Goal: Task Accomplishment & Management: Complete application form

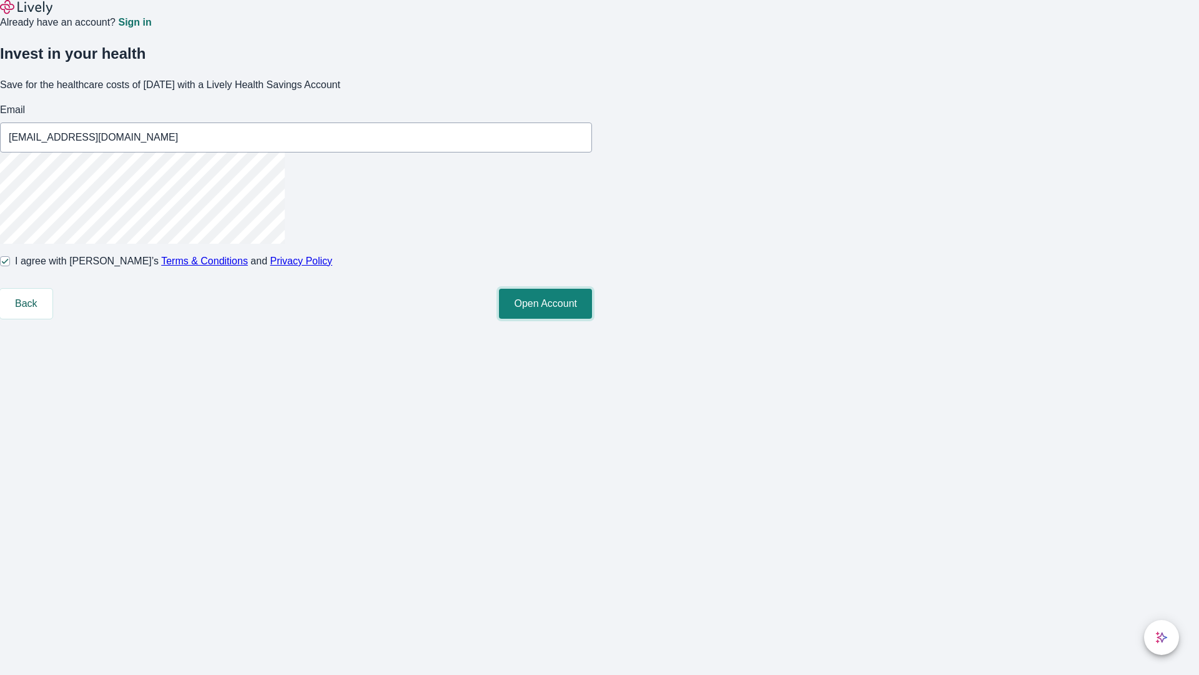
click at [592, 319] on button "Open Account" at bounding box center [545, 304] width 93 height 30
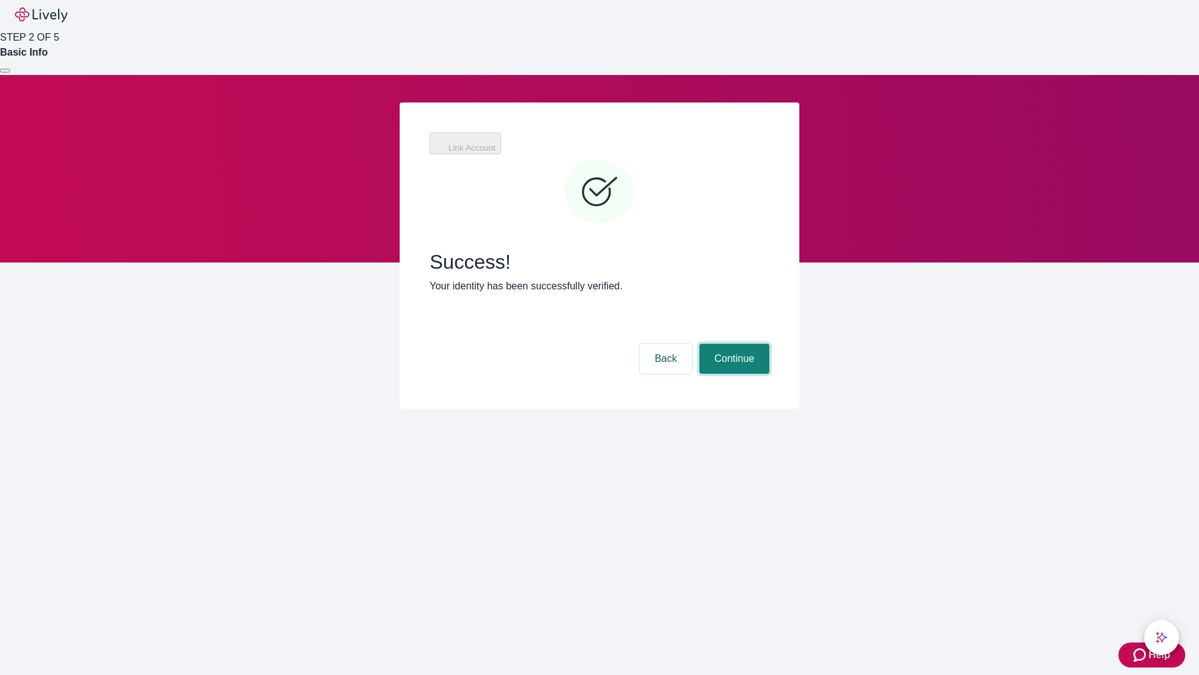
click at [733, 343] on button "Continue" at bounding box center [734, 358] width 70 height 30
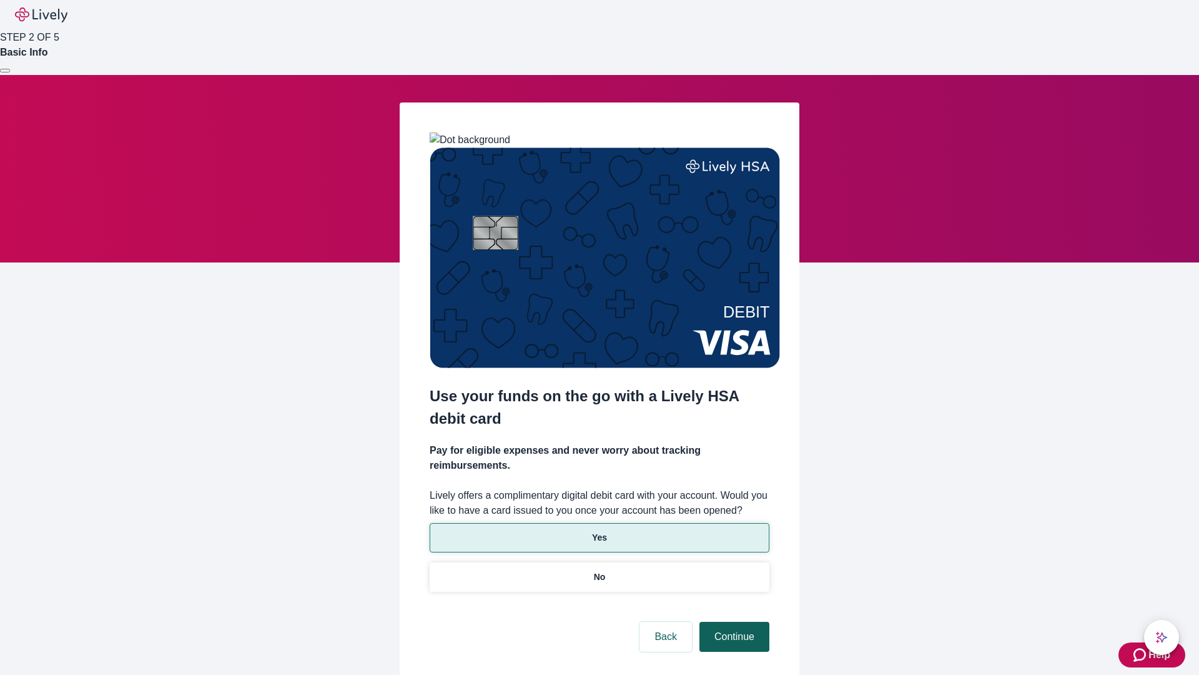
click at [599, 531] on p "Yes" at bounding box center [599, 537] width 15 height 13
click at [733, 621] on button "Continue" at bounding box center [734, 636] width 70 height 30
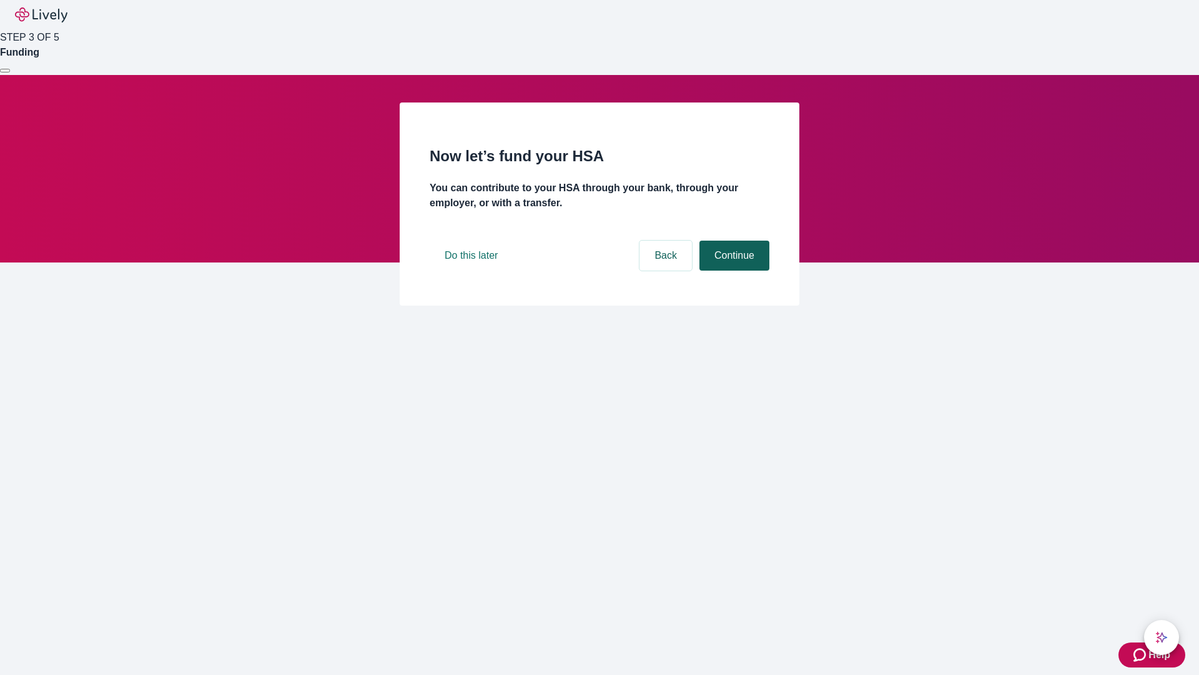
click at [733, 270] on button "Continue" at bounding box center [734, 255] width 70 height 30
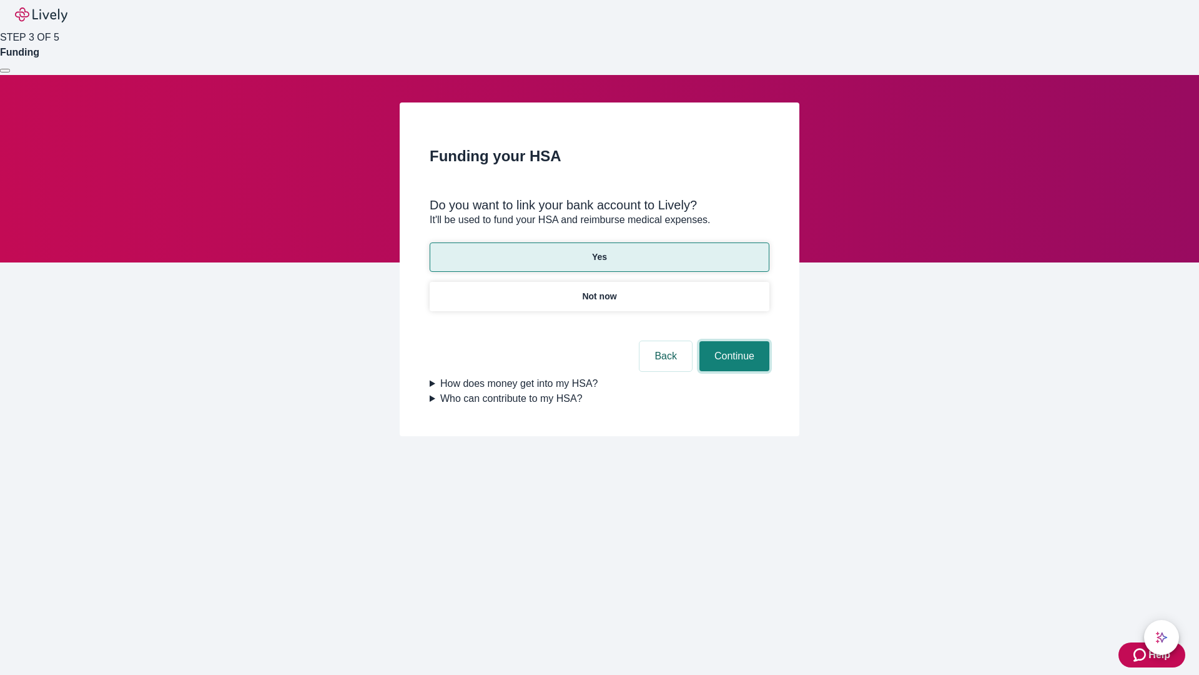
click at [733, 341] on button "Continue" at bounding box center [734, 356] width 70 height 30
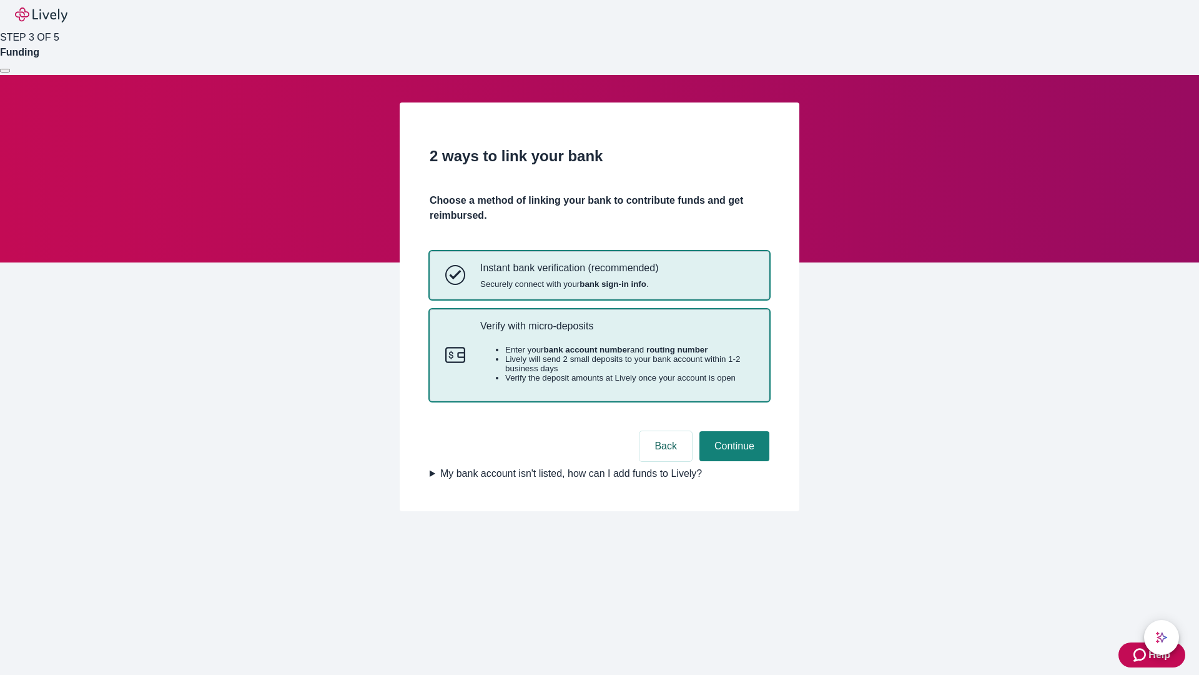
click at [616, 332] on p "Verify with micro-deposits" at bounding box center [617, 326] width 274 height 12
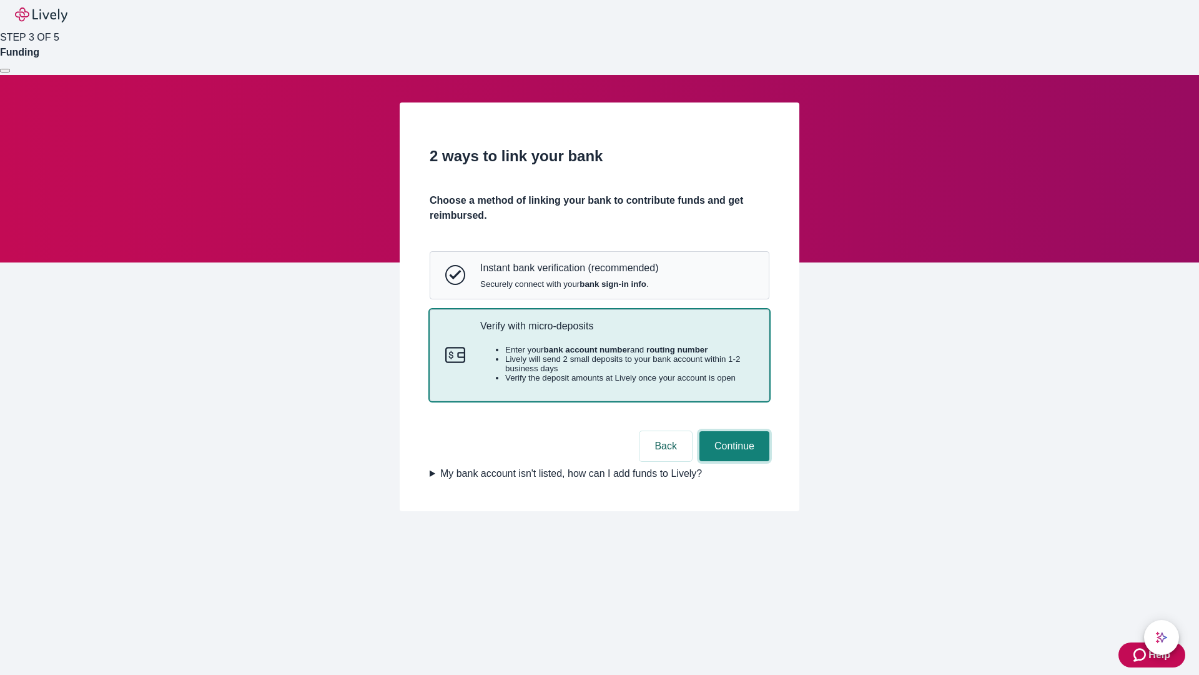
click at [733, 461] on button "Continue" at bounding box center [734, 446] width 70 height 30
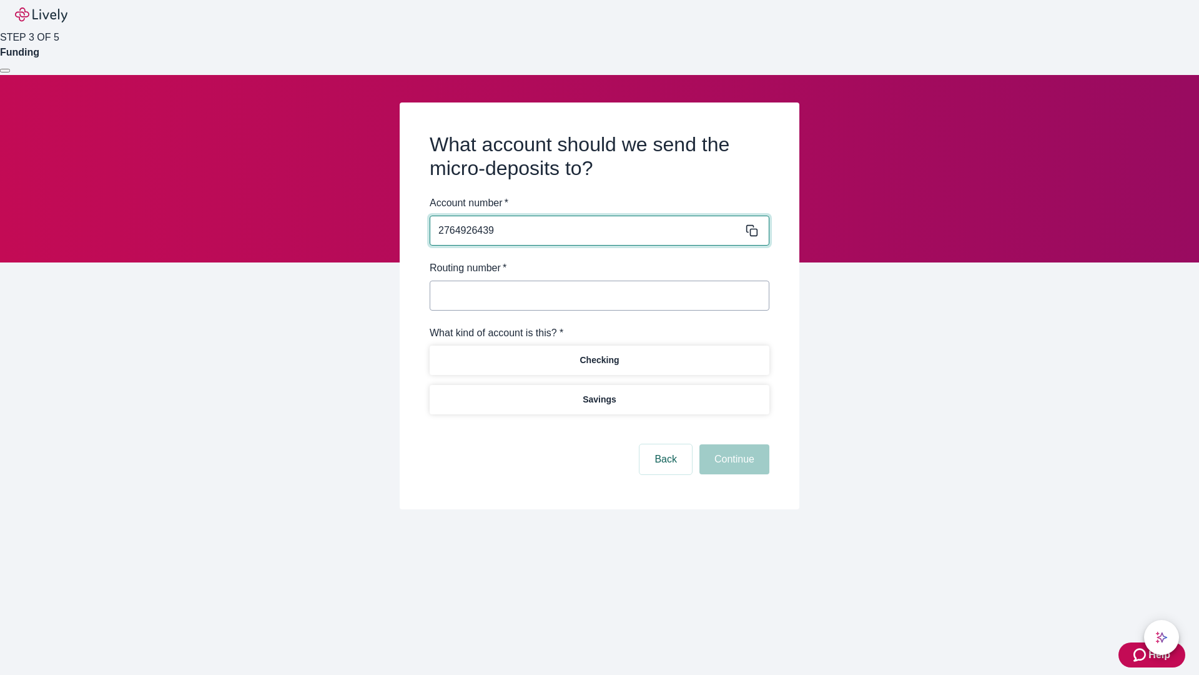
type input "2764926439"
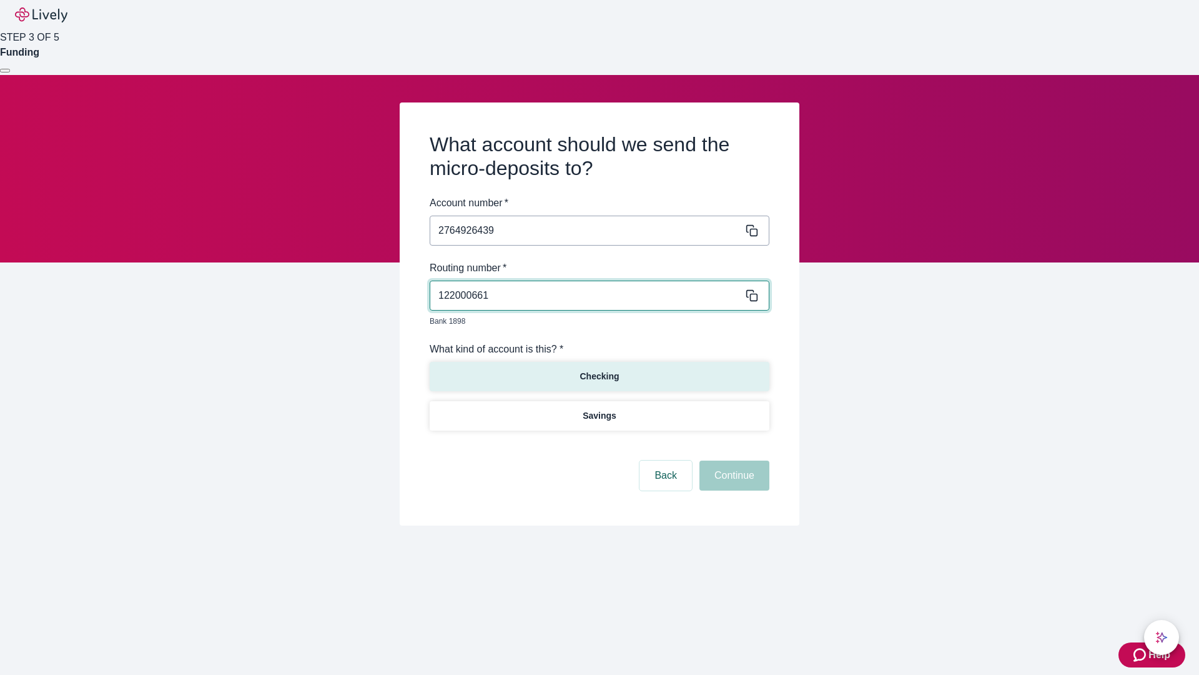
type input "122000661"
click at [599, 370] on p "Checking" at bounding box center [599, 376] width 39 height 13
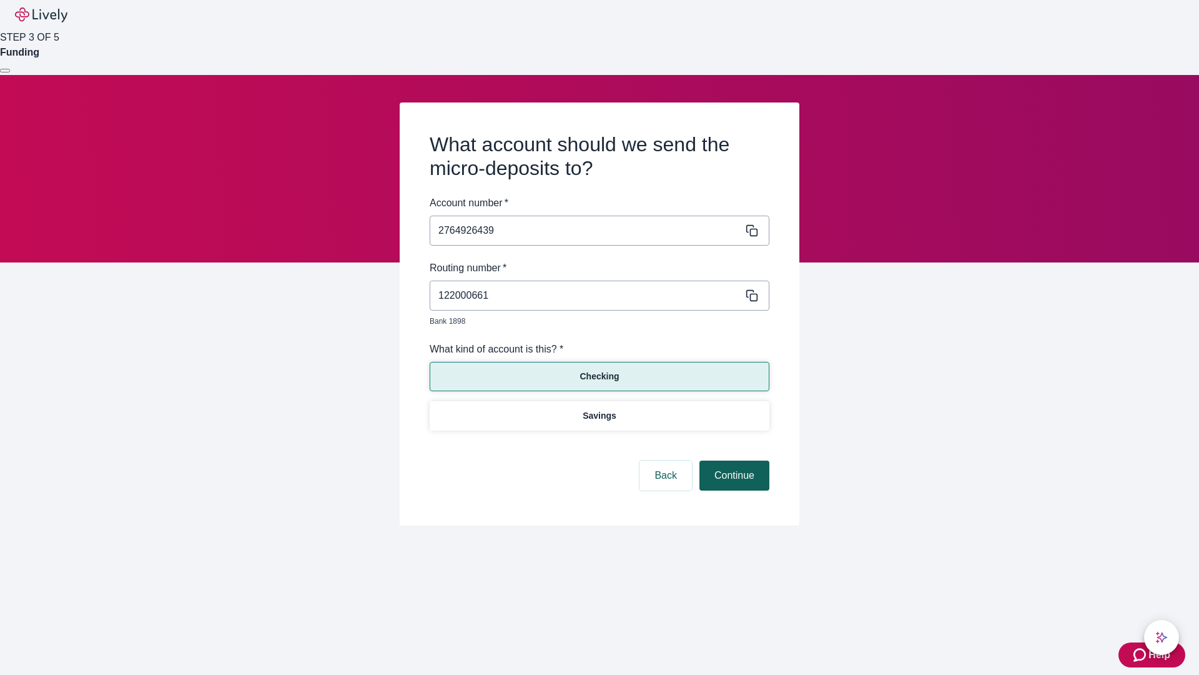
click at [733, 461] on button "Continue" at bounding box center [734, 475] width 70 height 30
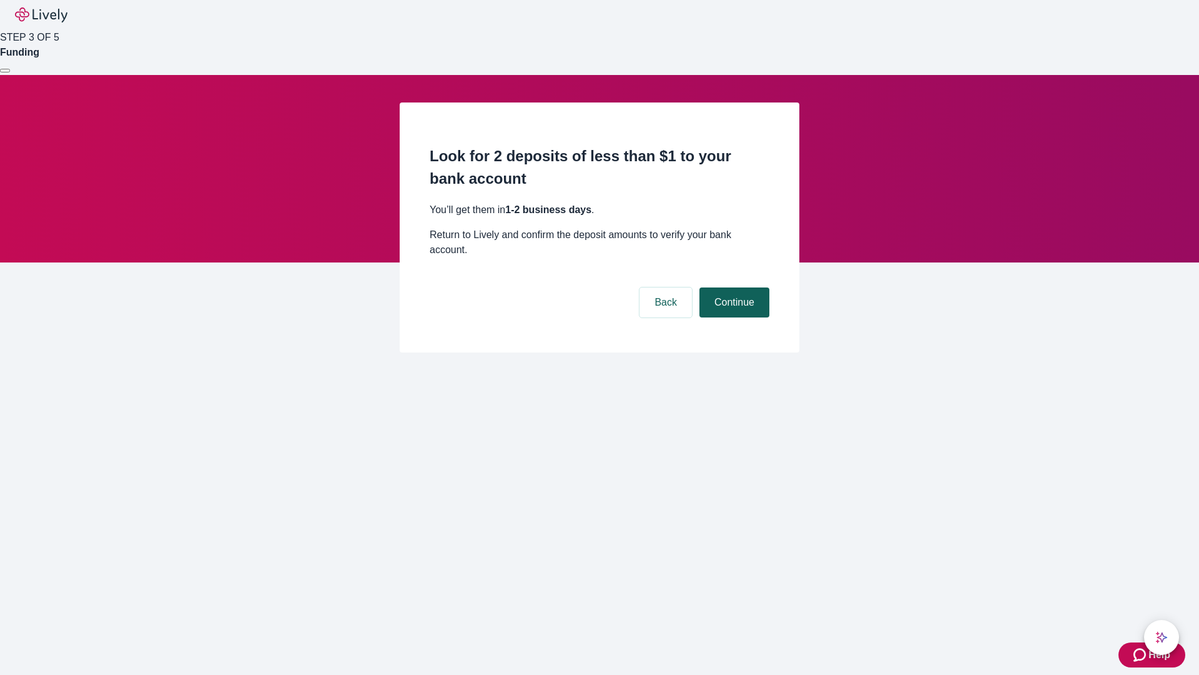
click at [733, 287] on button "Continue" at bounding box center [734, 302] width 70 height 30
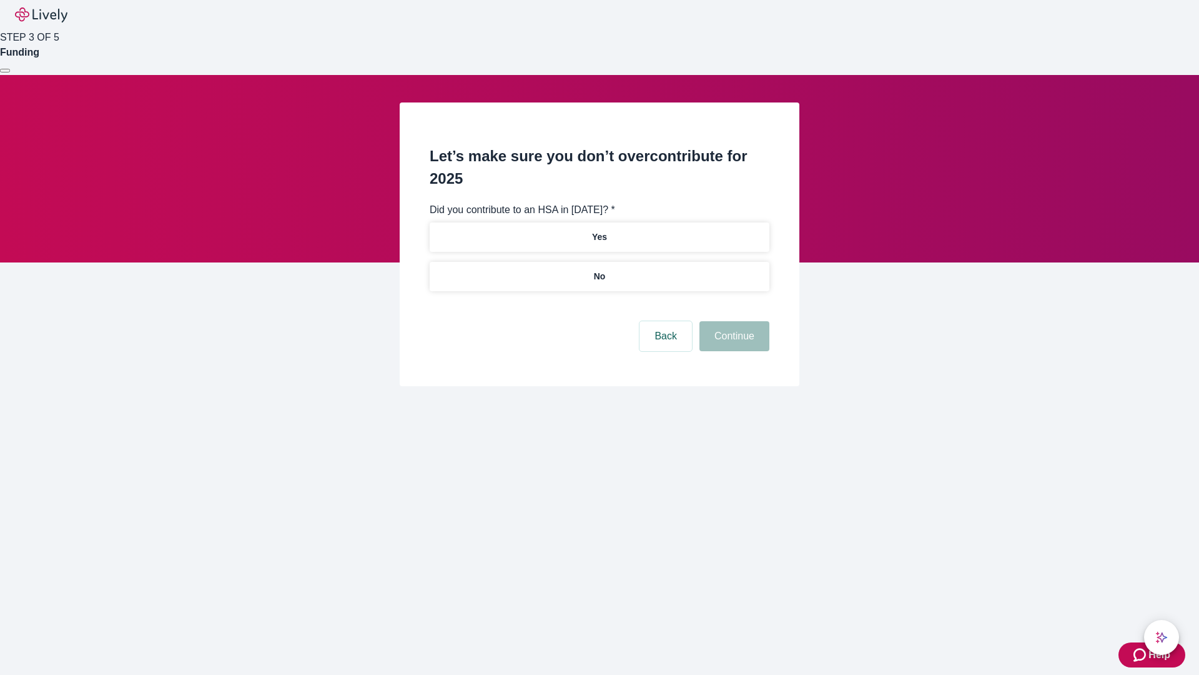
click at [599, 270] on p "No" at bounding box center [600, 276] width 12 height 13
click at [733, 321] on button "Continue" at bounding box center [734, 336] width 70 height 30
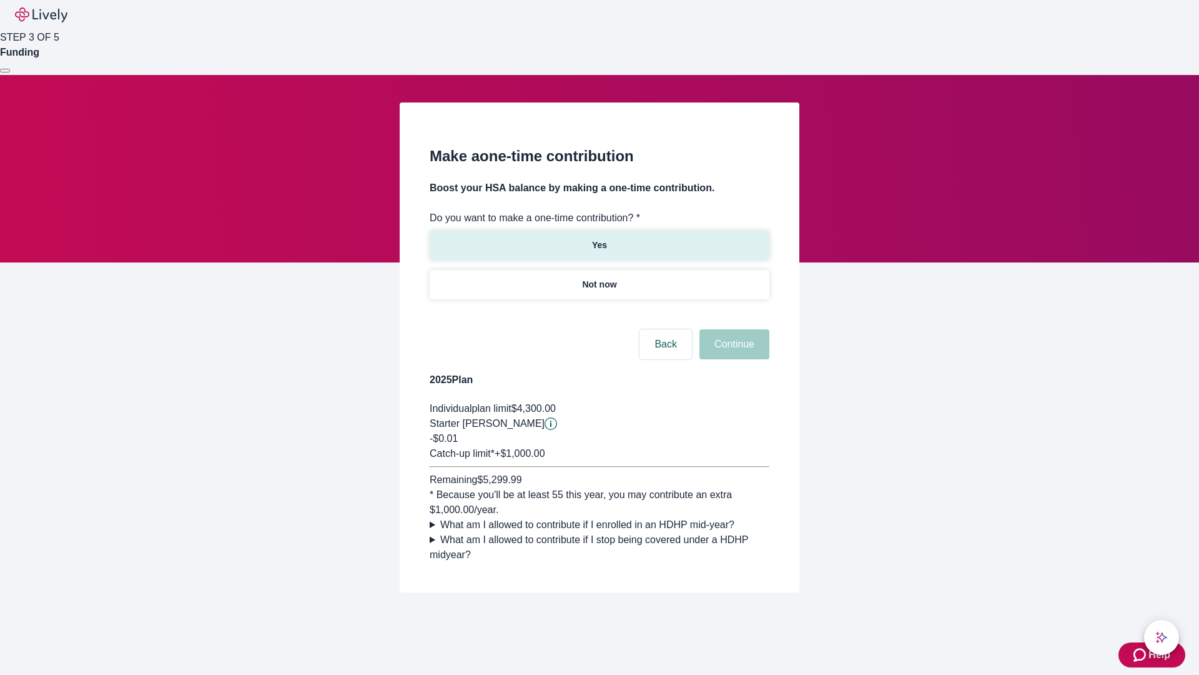
click at [599, 239] on p "Yes" at bounding box center [599, 245] width 15 height 13
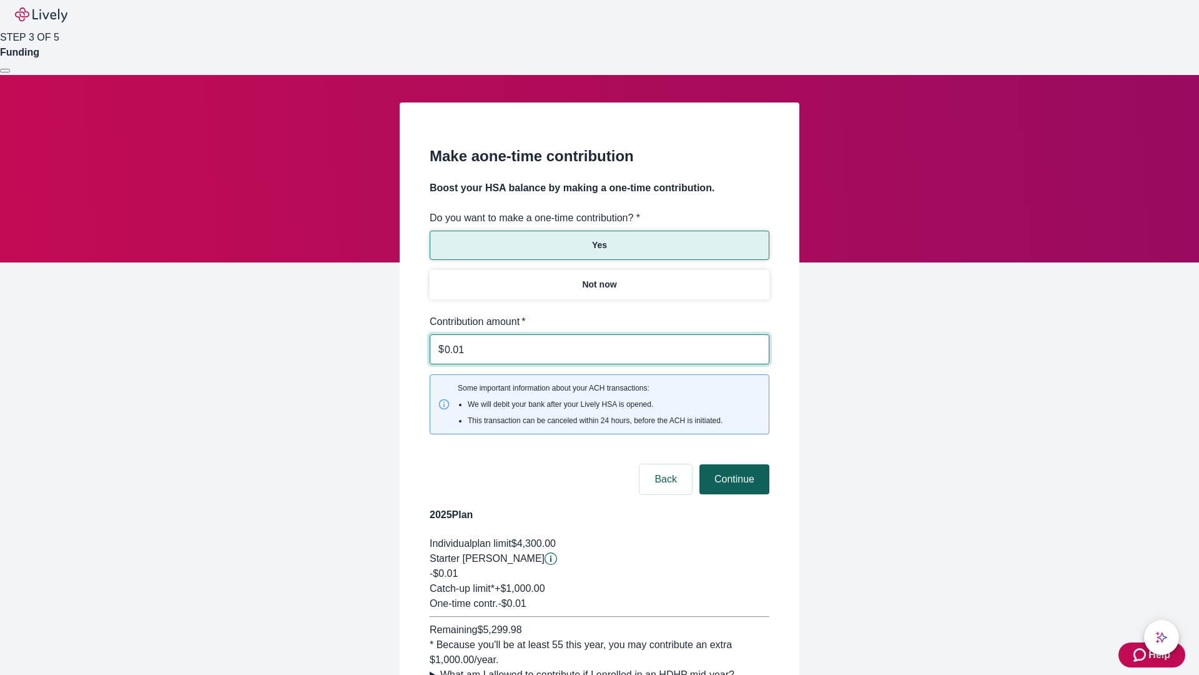
type input "0.01"
click at [733, 464] on button "Continue" at bounding box center [734, 479] width 70 height 30
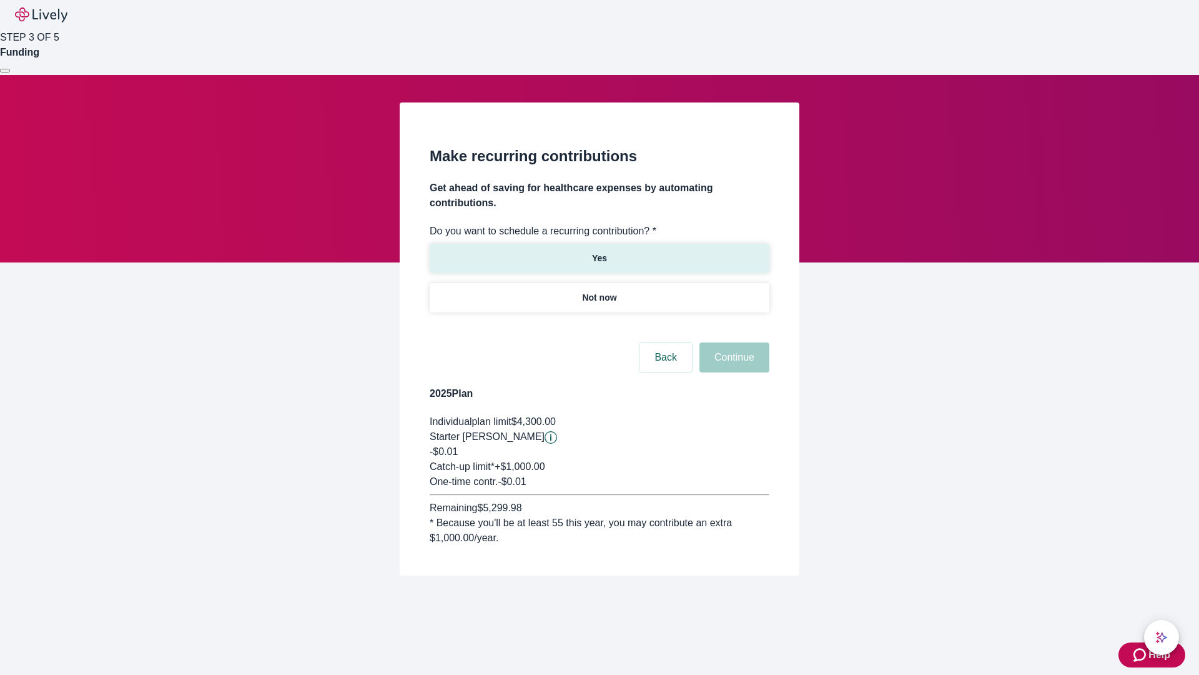
click at [599, 252] on p "Yes" at bounding box center [599, 258] width 15 height 13
click at [599, 327] on body "Help STEP 3 OF 5 Funding Make recurring contributions Get ahead of saving for h…" at bounding box center [599, 317] width 1199 height 635
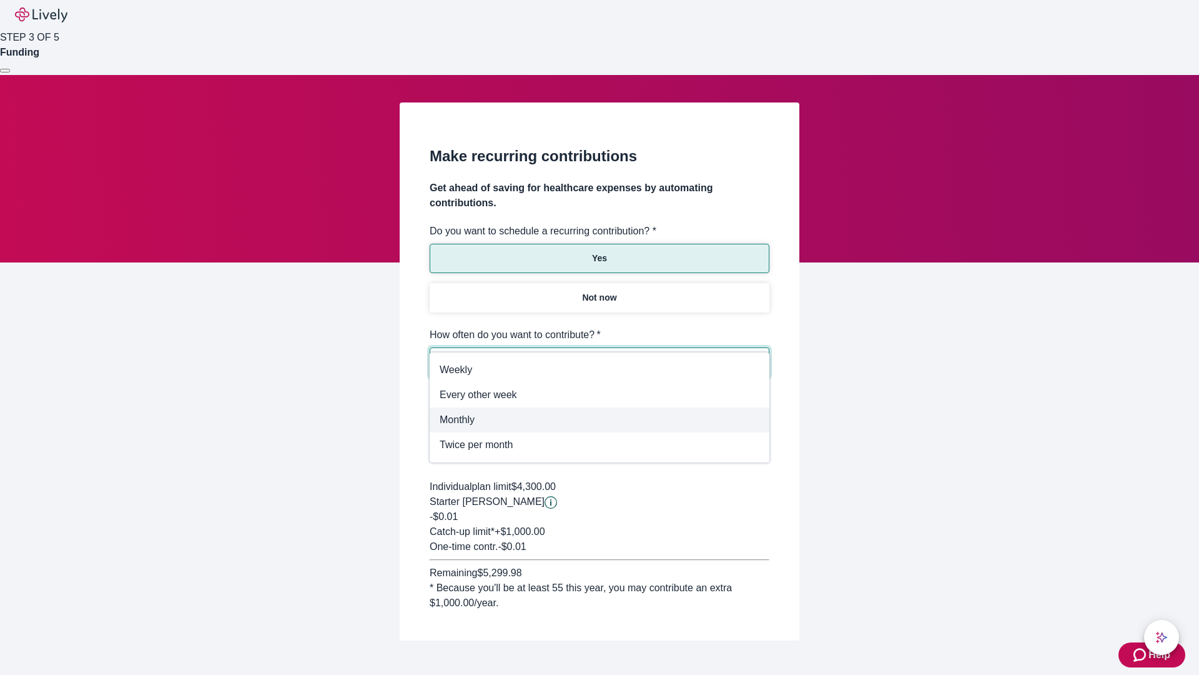
click at [600, 420] on span "Monthly" at bounding box center [600, 419] width 320 height 15
type input "Monthly"
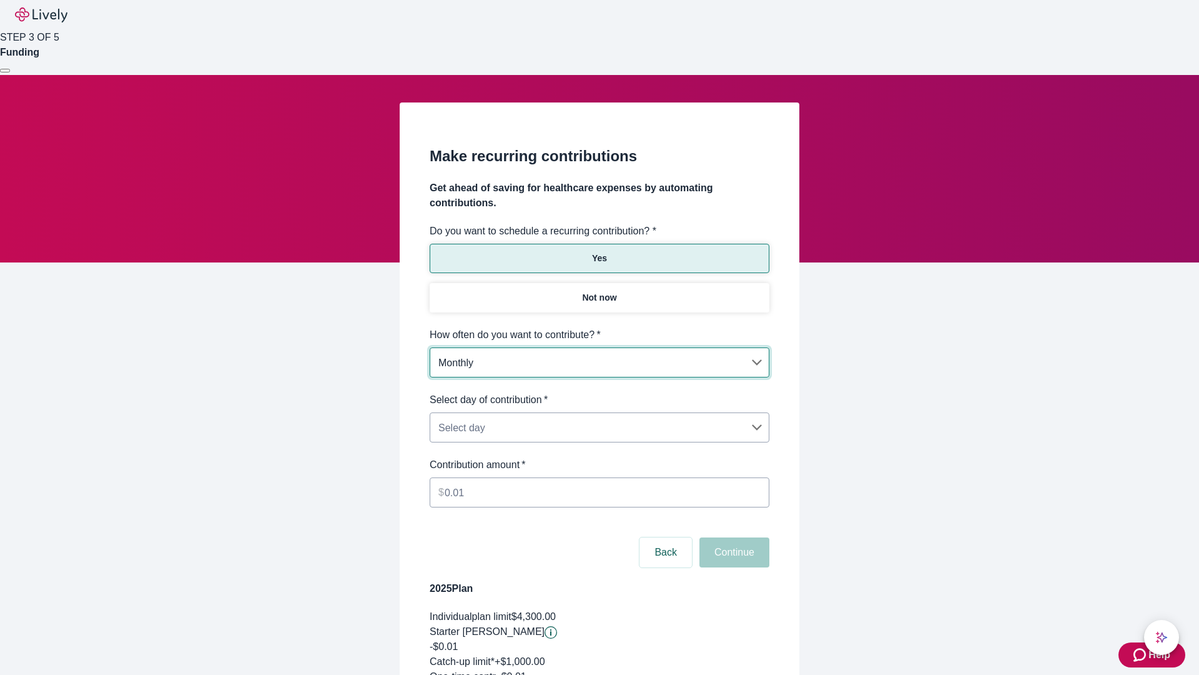
click at [599, 392] on body "Help STEP 3 OF 5 Funding Make recurring contributions Get ahead of saving for h…" at bounding box center [599, 415] width 1199 height 830
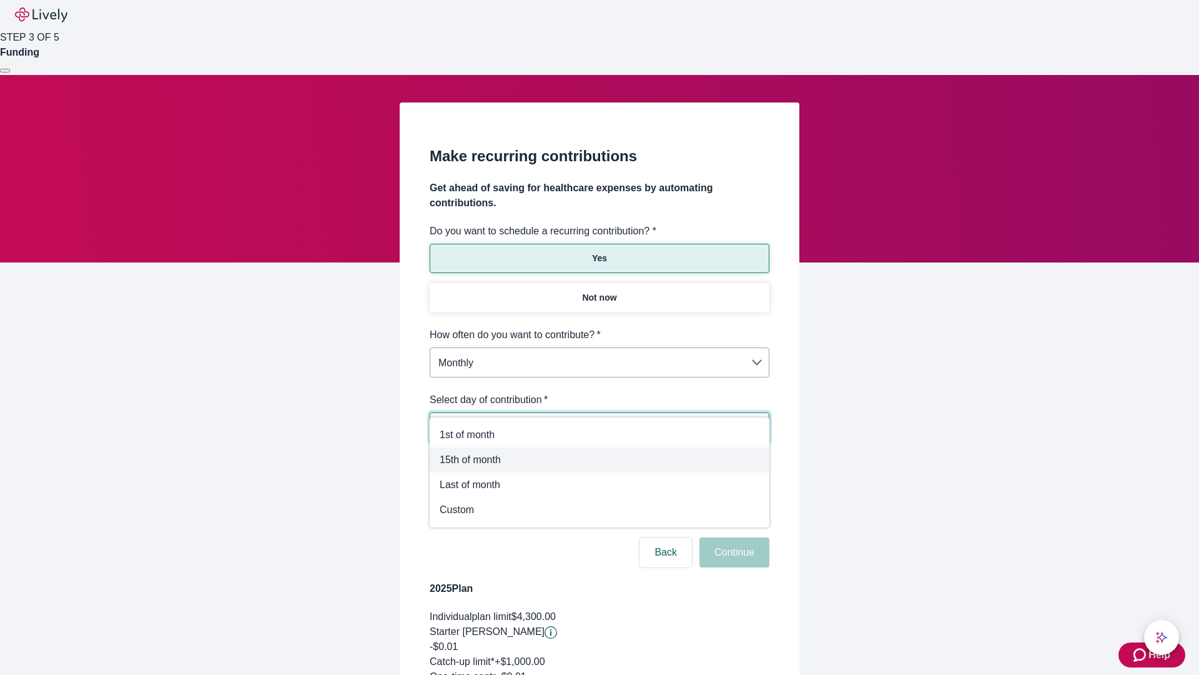
click at [600, 460] on span "15th of month" at bounding box center [600, 459] width 320 height 15
type input "Monthly15th"
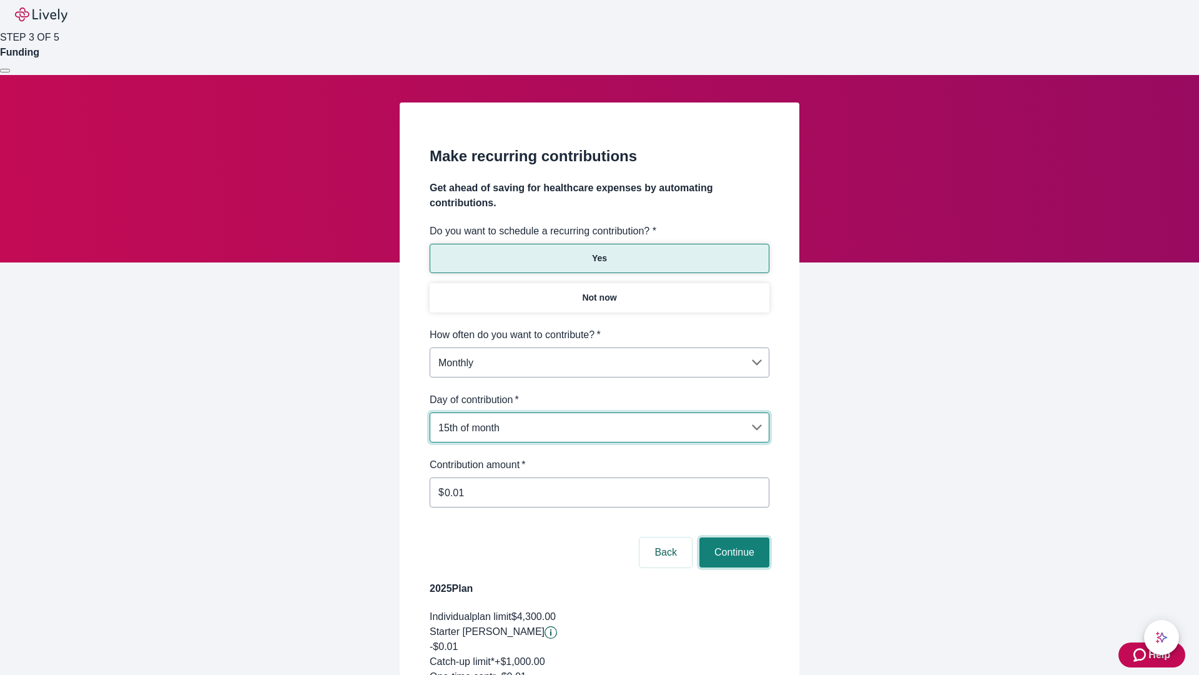
click at [733, 537] on button "Continue" at bounding box center [734, 552] width 70 height 30
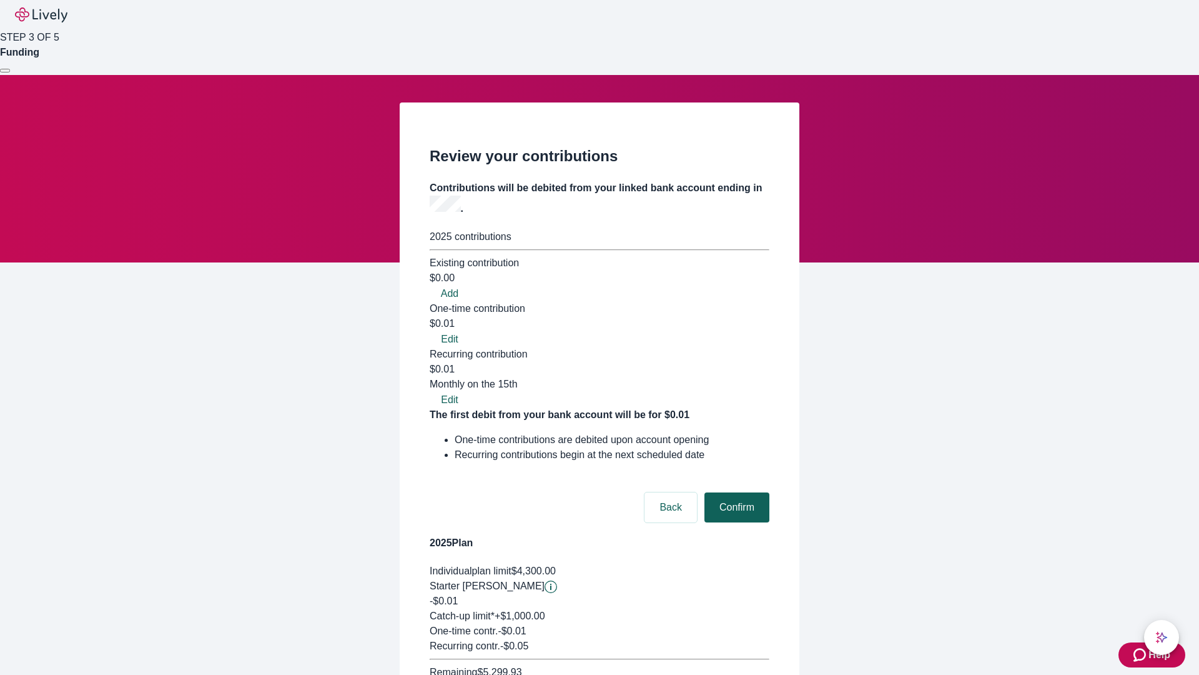
click at [735, 492] on button "Confirm" at bounding box center [736, 507] width 65 height 30
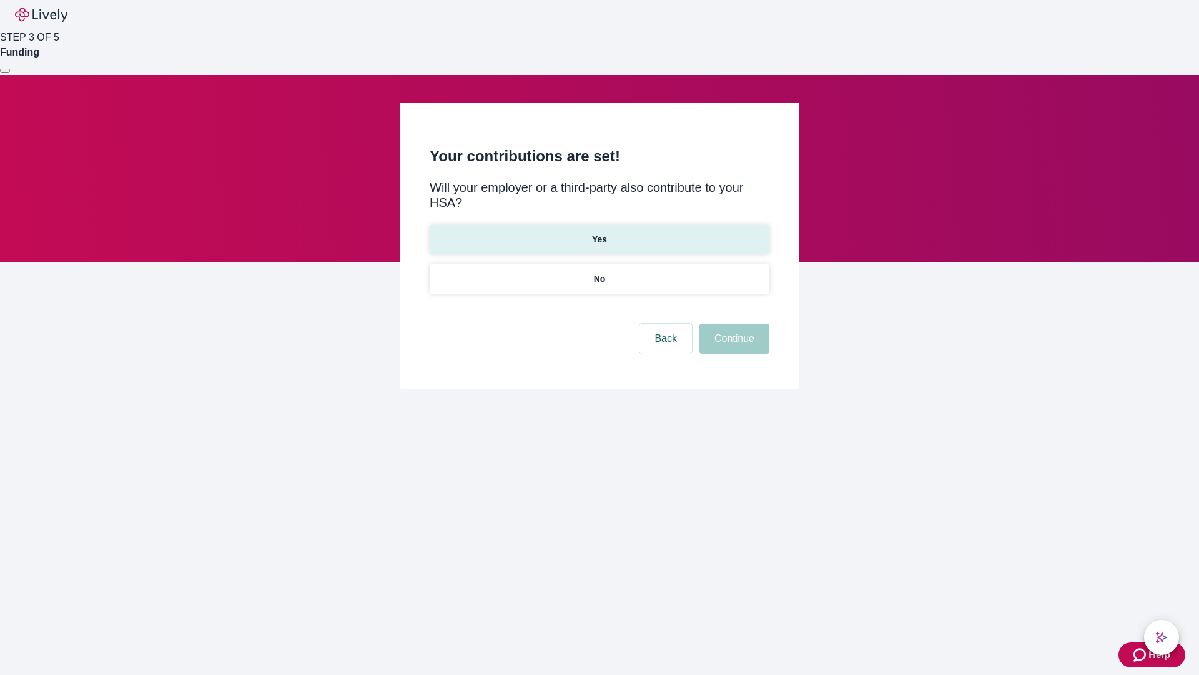
click at [599, 233] on p "Yes" at bounding box center [599, 239] width 15 height 13
click at [733, 324] on button "Continue" at bounding box center [734, 339] width 70 height 30
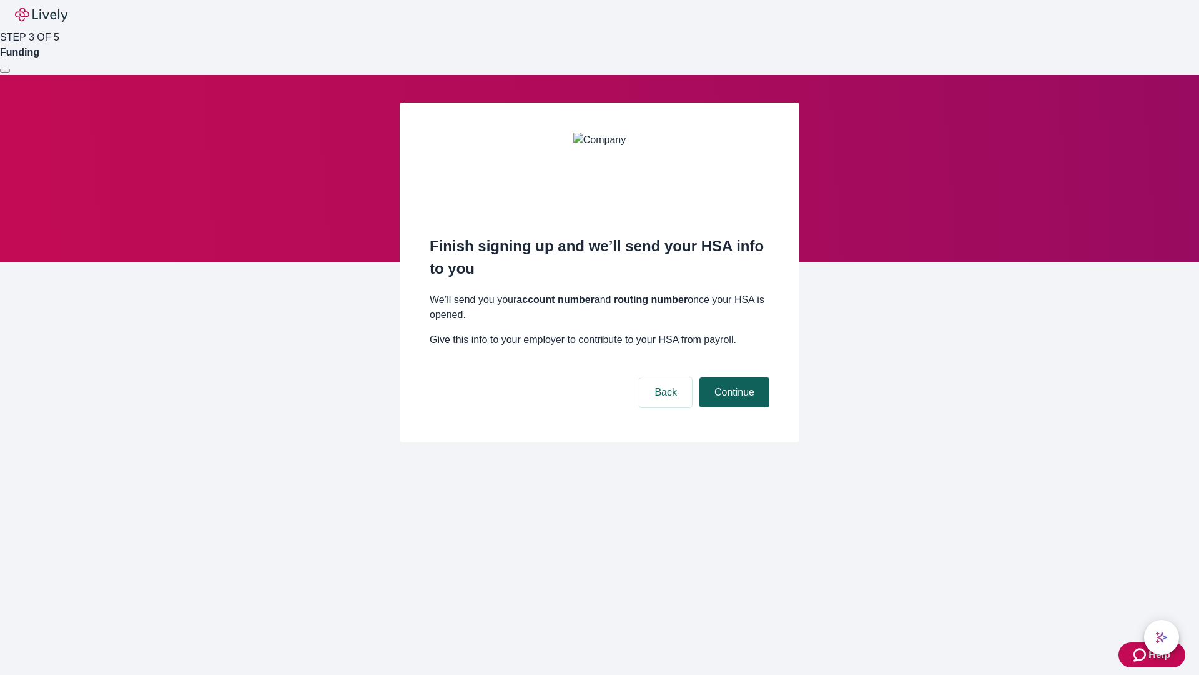
click at [733, 377] on button "Continue" at bounding box center [734, 392] width 70 height 30
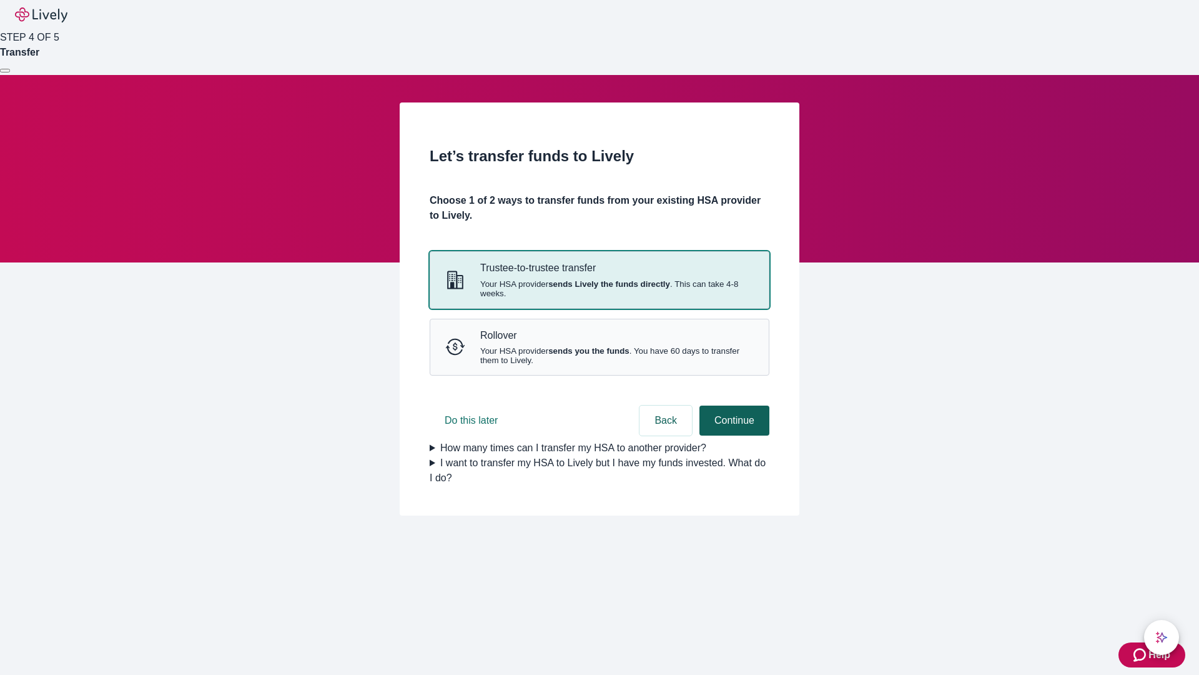
click at [599, 289] on strong "sends Lively the funds directly" at bounding box center [609, 283] width 122 height 9
click at [733, 435] on button "Continue" at bounding box center [734, 420] width 70 height 30
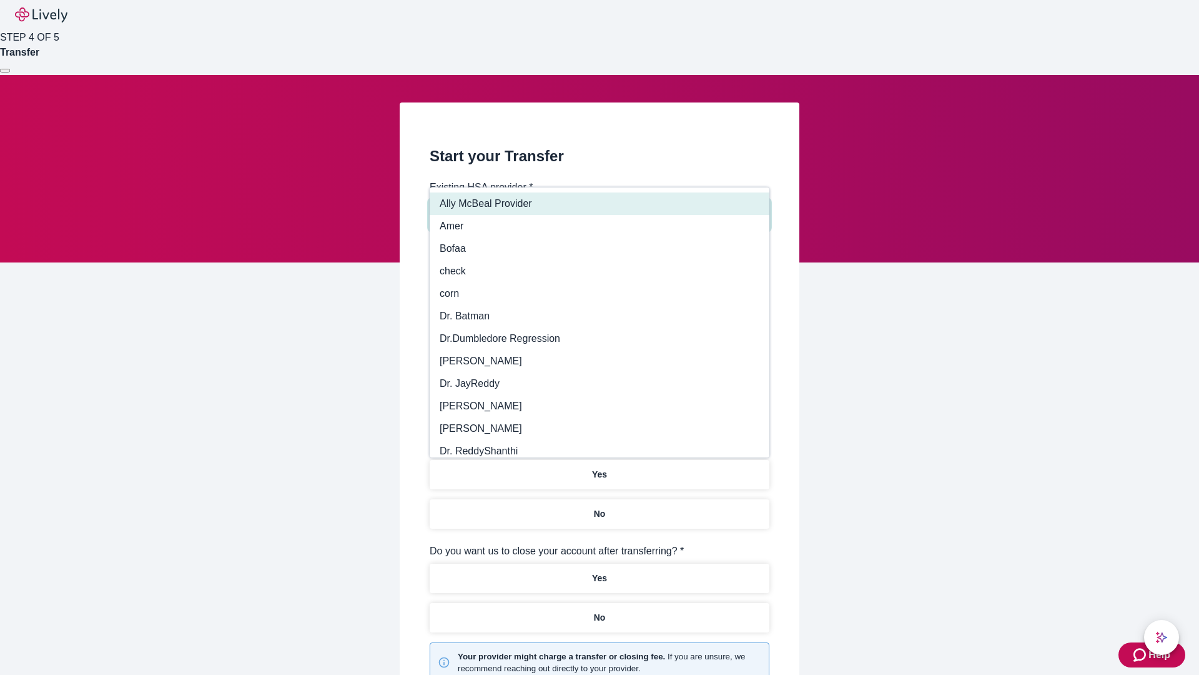
type input "Other"
type input "Health Equity"
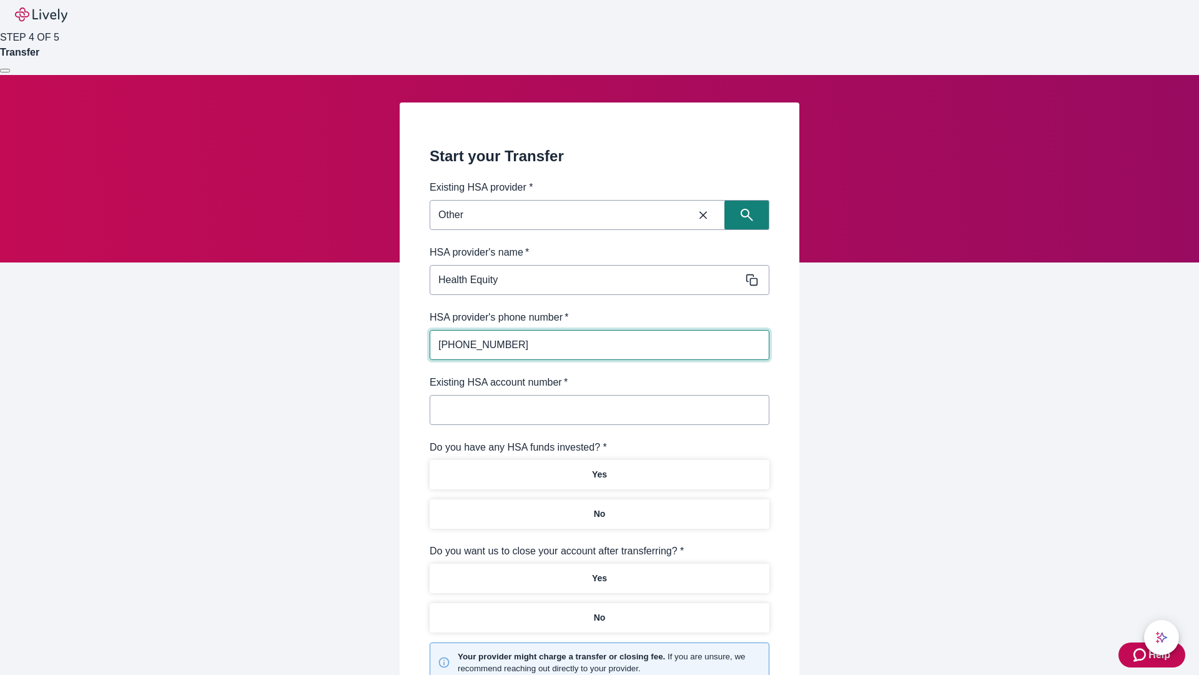
type input "[PHONE_NUMBER]"
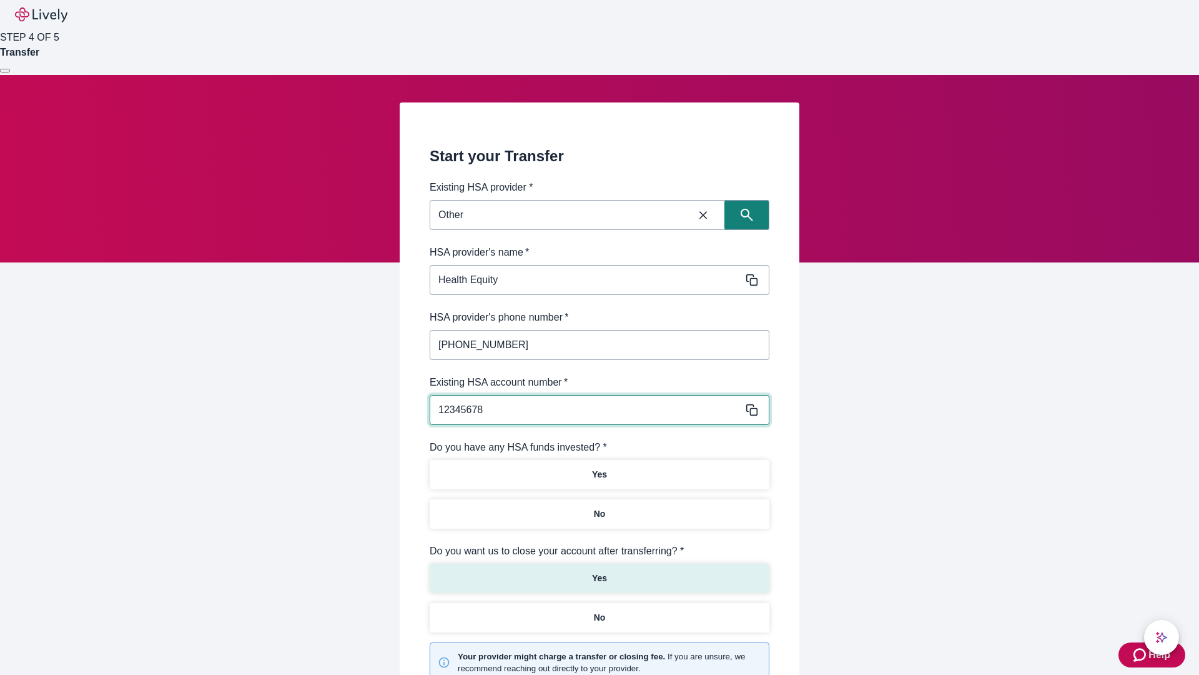
type input "12345678"
click at [599, 507] on p "No" at bounding box center [600, 513] width 12 height 13
click at [599, 571] on p "Yes" at bounding box center [599, 577] width 15 height 13
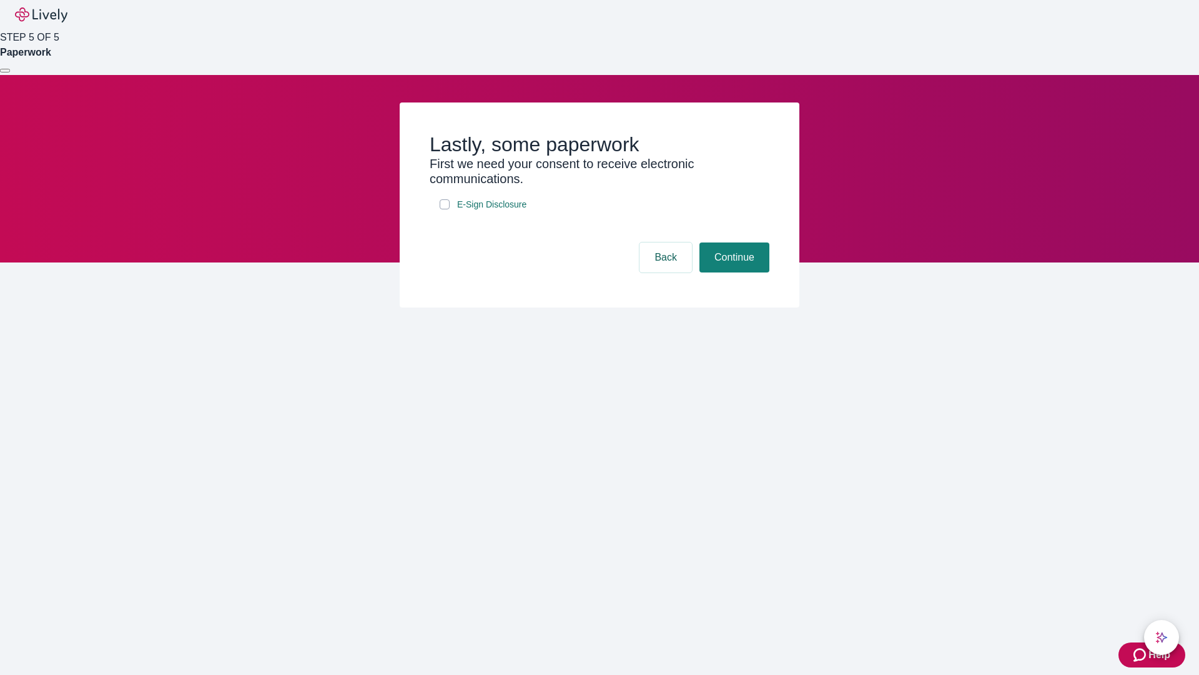
click at [445, 209] on input "E-Sign Disclosure" at bounding box center [445, 204] width 10 height 10
checkbox input "true"
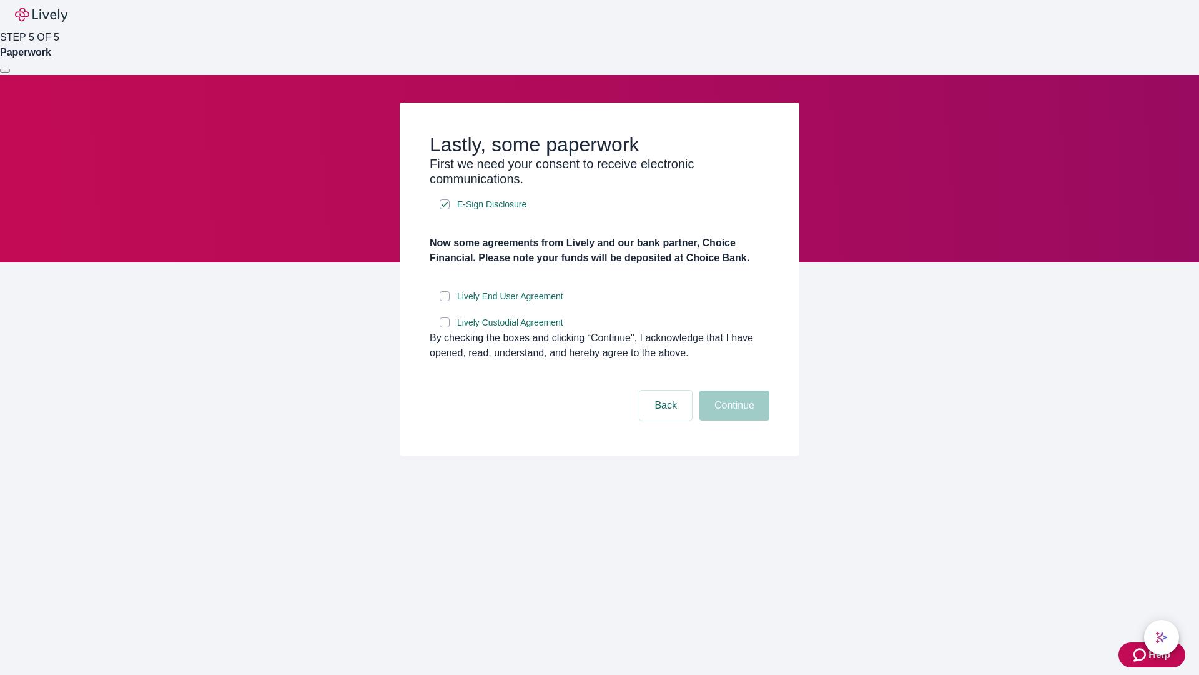
click at [445, 301] on input "Lively End User Agreement" at bounding box center [445, 296] width 10 height 10
checkbox input "true"
click at [445, 327] on input "Lively Custodial Agreement" at bounding box center [445, 322] width 10 height 10
checkbox input "true"
click at [733, 420] on button "Continue" at bounding box center [734, 405] width 70 height 30
